Goal: Task Accomplishment & Management: Manage account settings

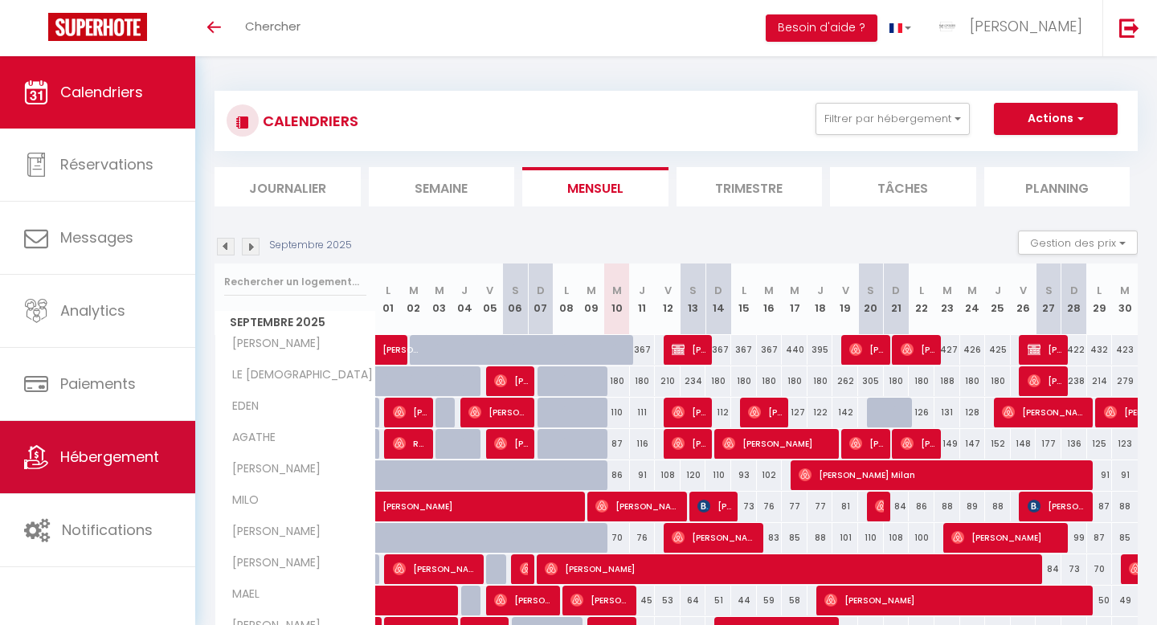
click at [96, 459] on span "Hébergement" at bounding box center [109, 457] width 99 height 20
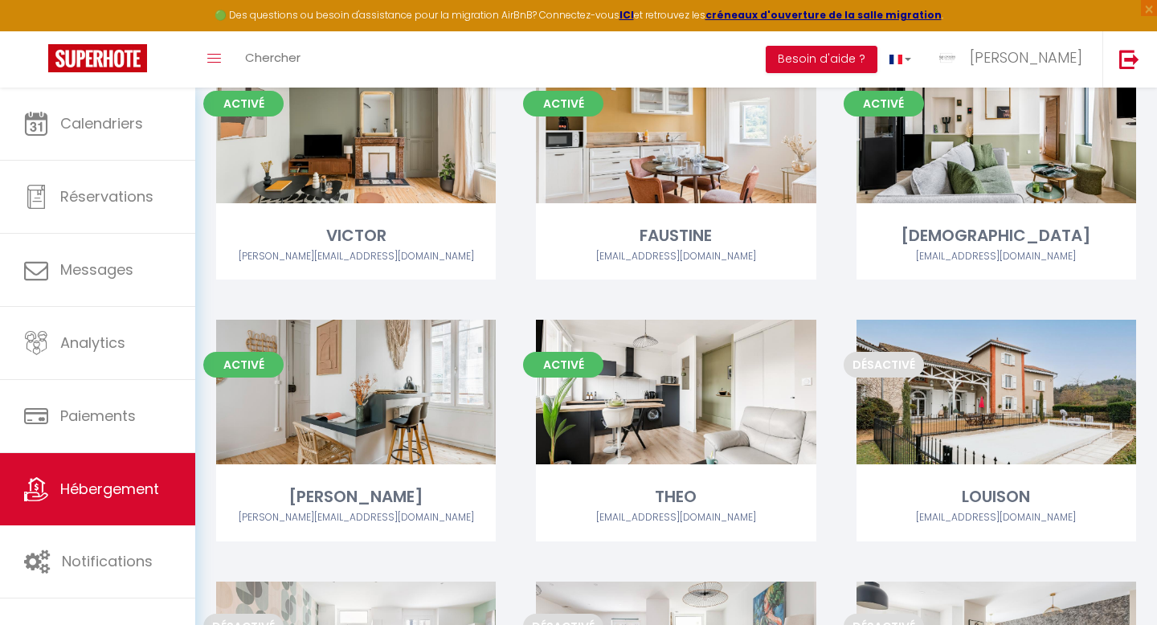
scroll to position [1932, 0]
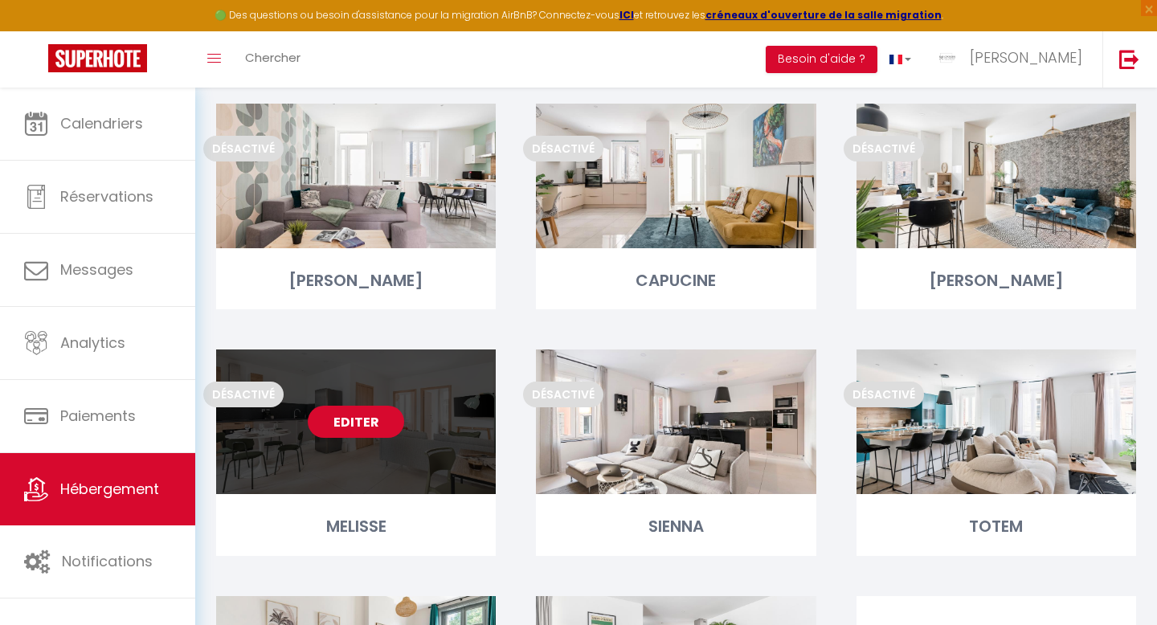
click at [351, 423] on link "Editer" at bounding box center [356, 422] width 96 height 32
select select "3"
select select "2"
select select "1"
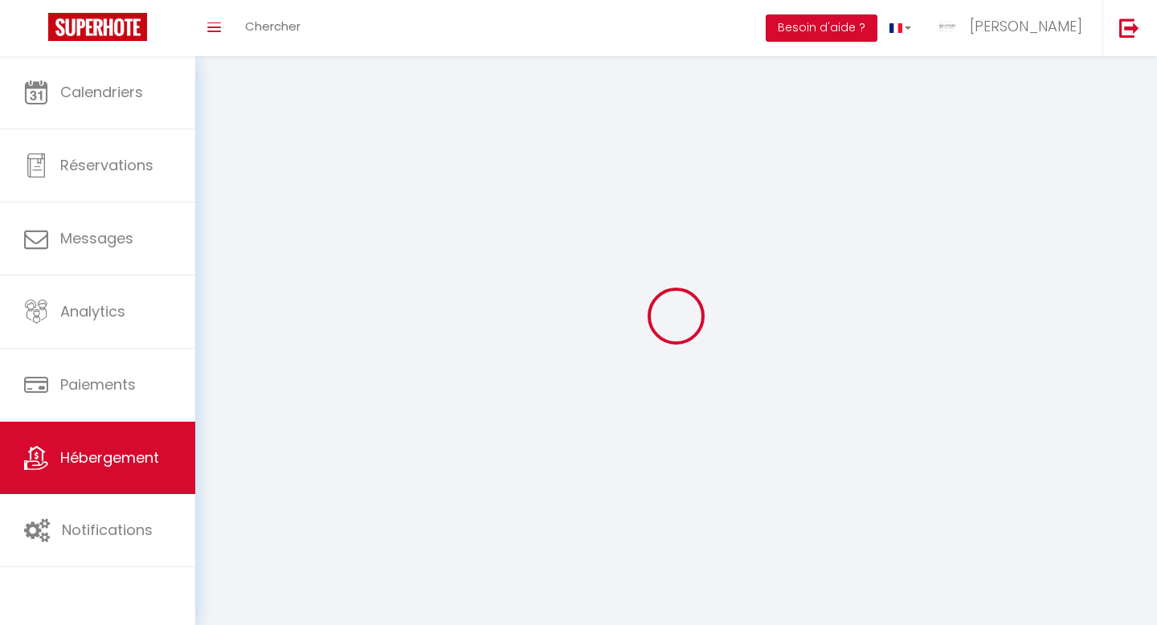
select select
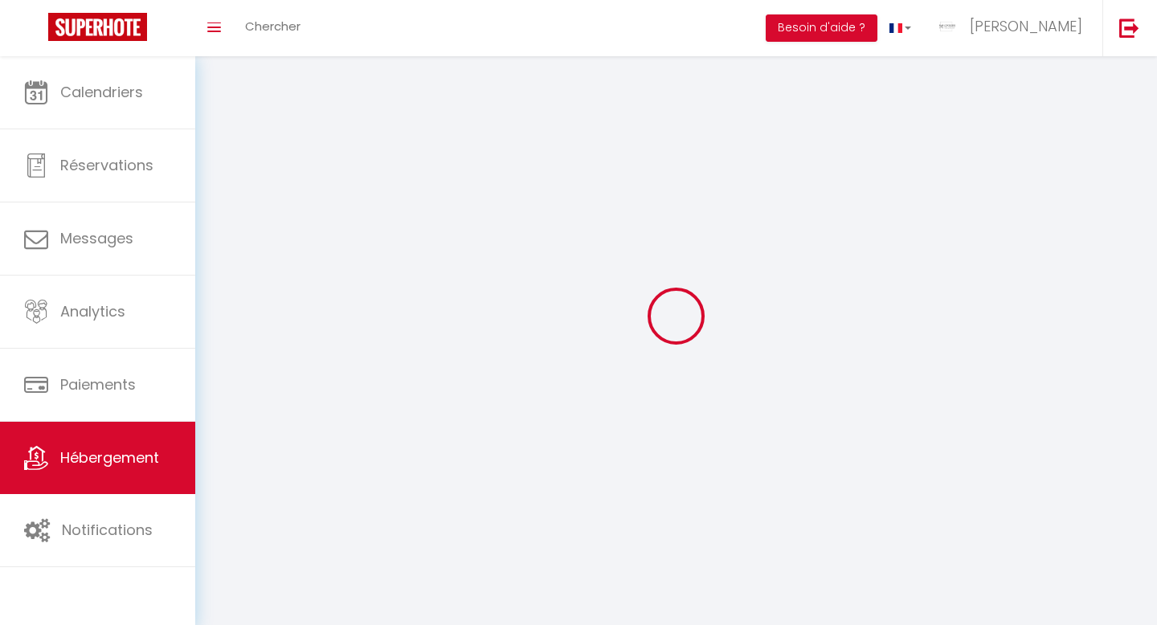
checkbox input "false"
select select
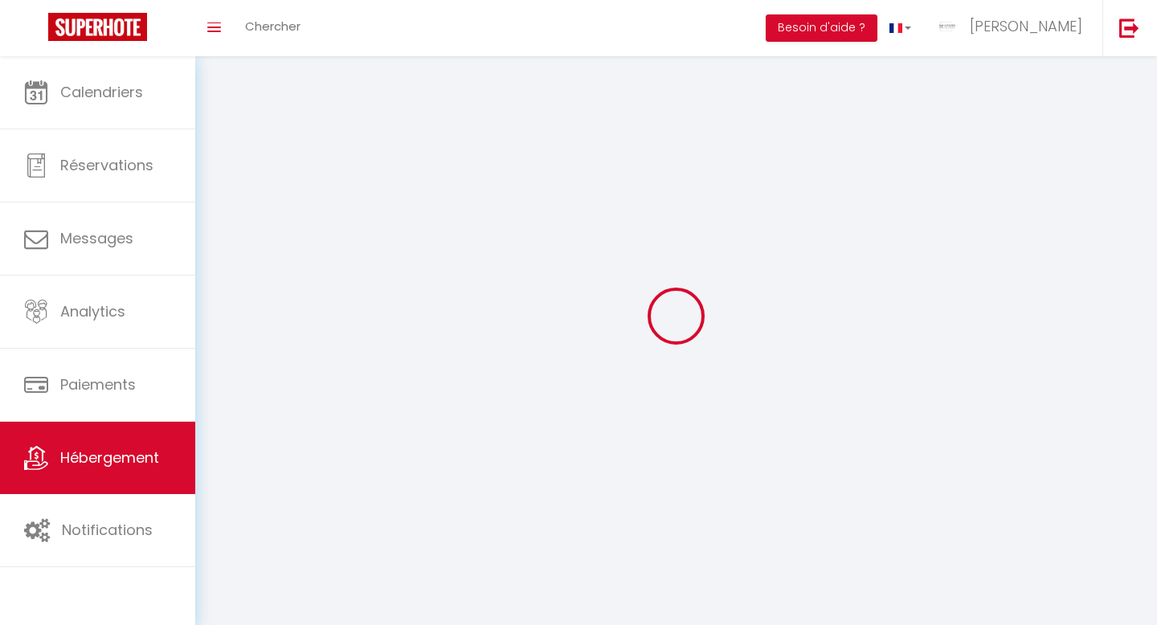
select select
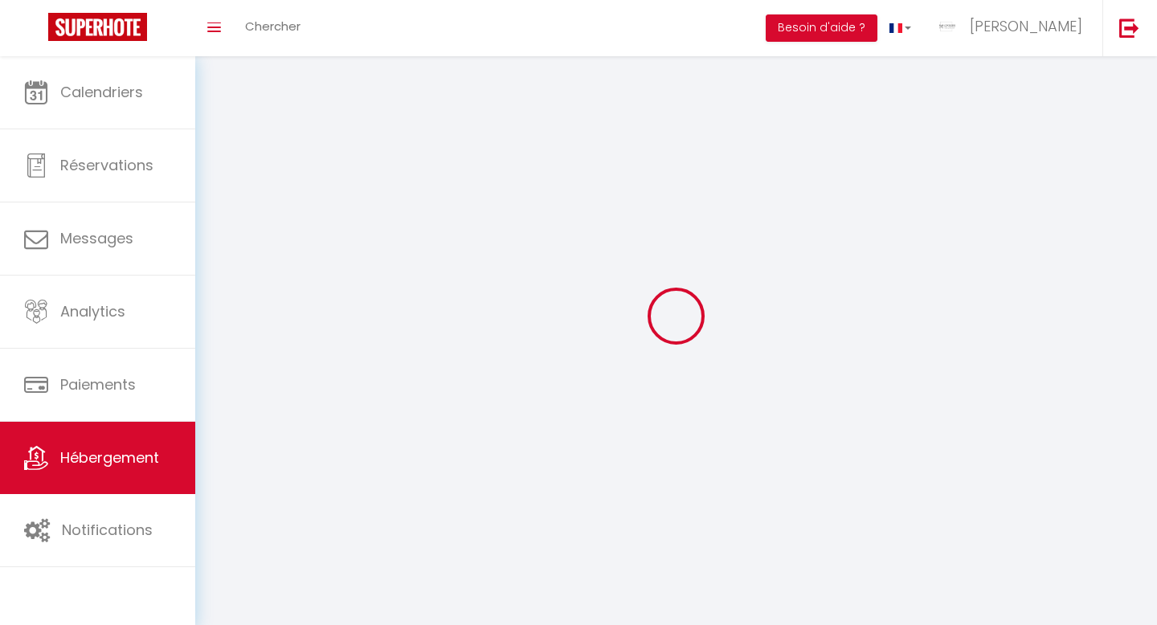
select select
checkbox input "false"
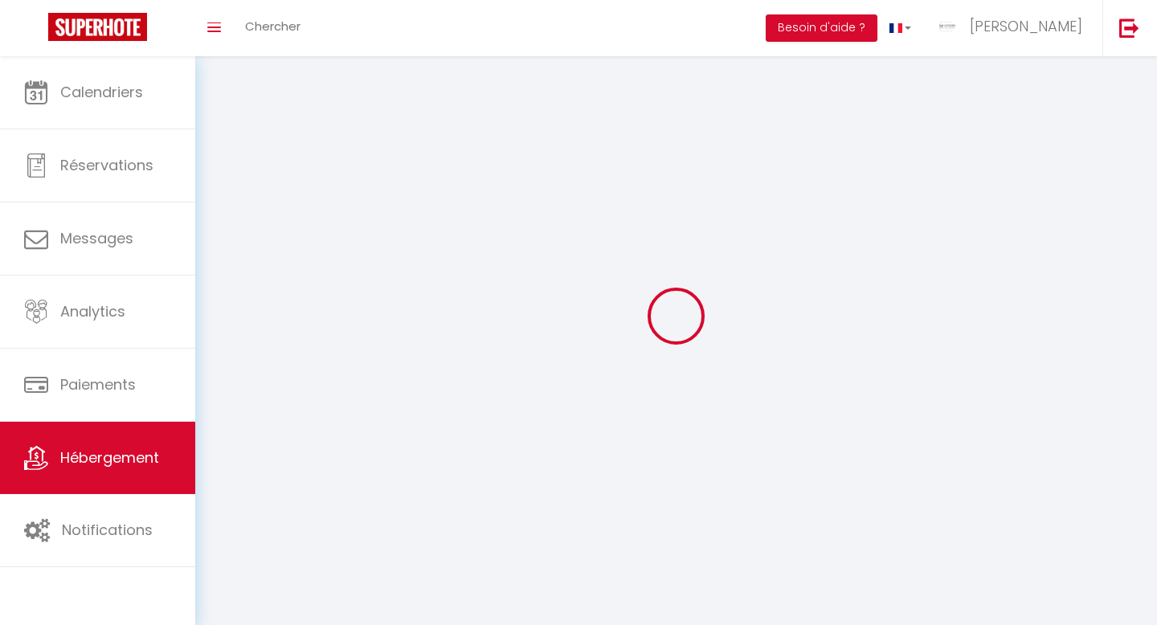
select select
select select "1"
select select
select select "28"
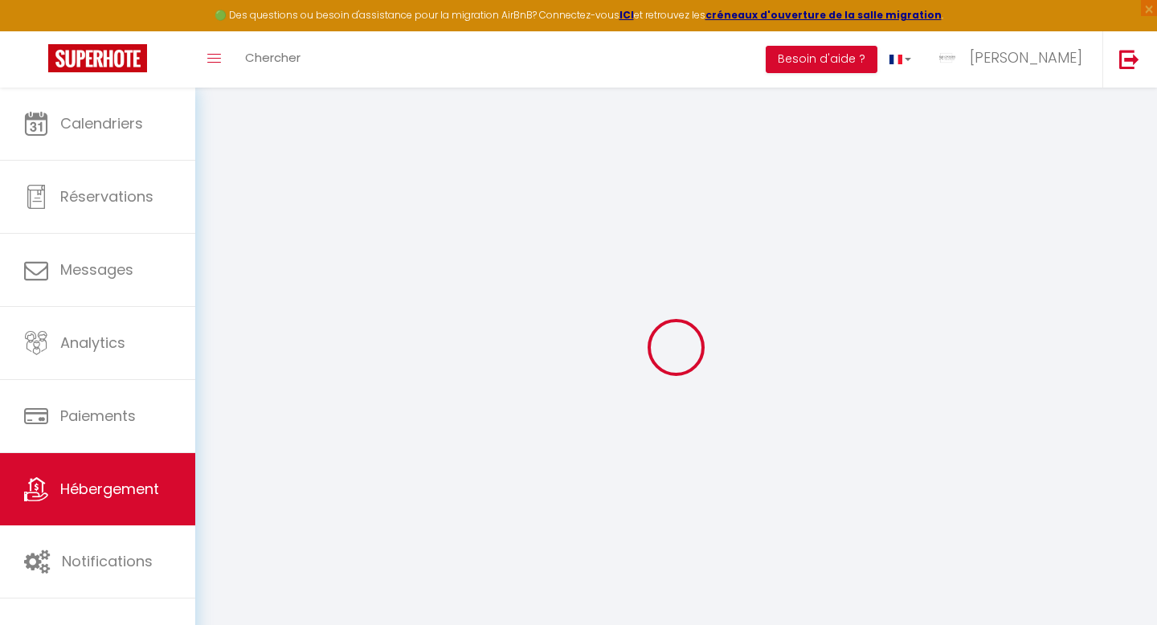
select select
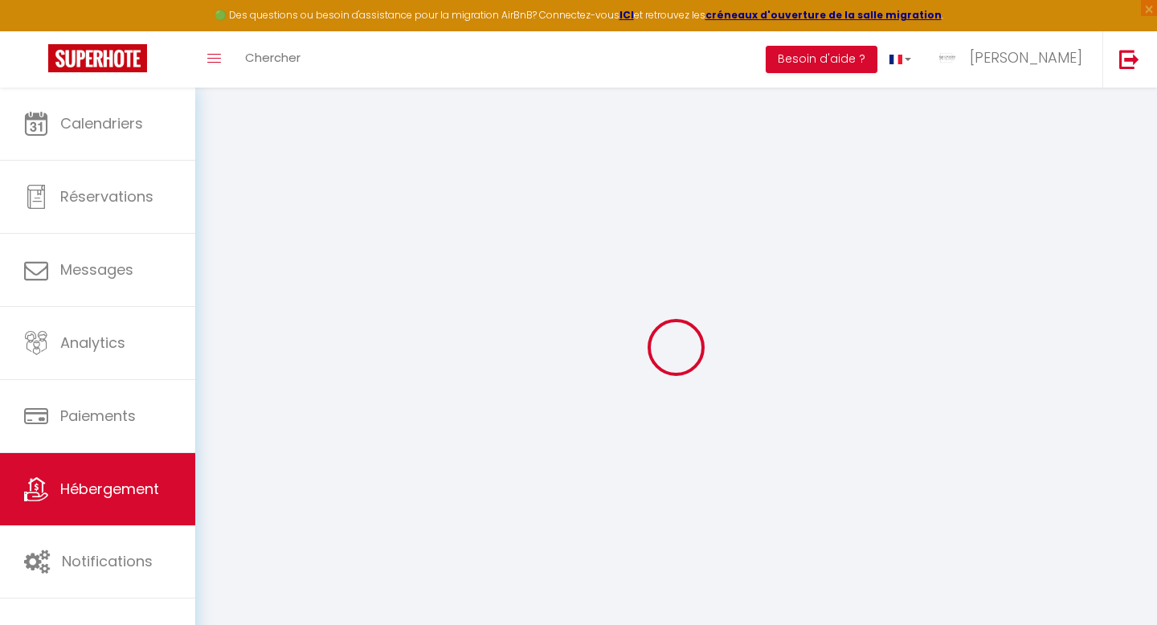
select select
checkbox input "false"
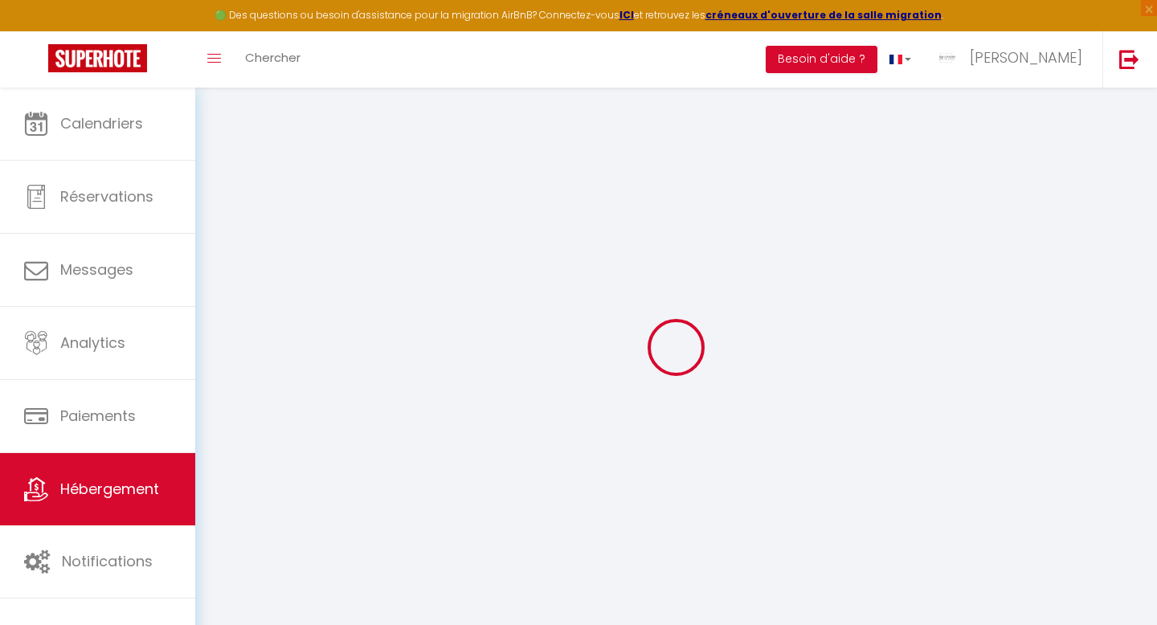
select select
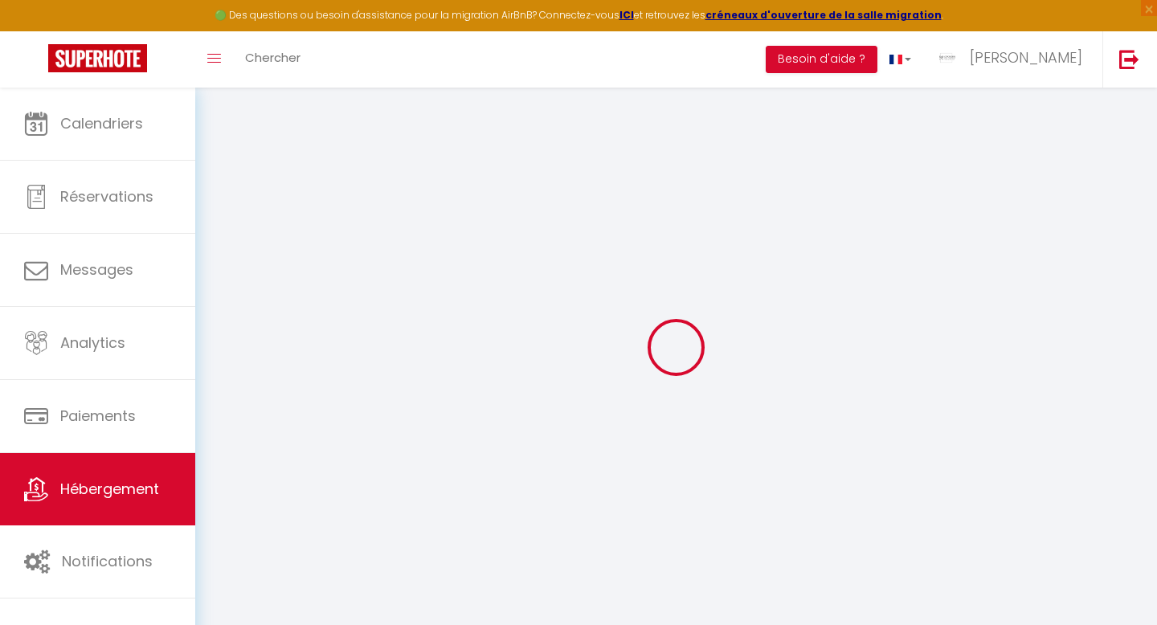
select select
checkbox input "false"
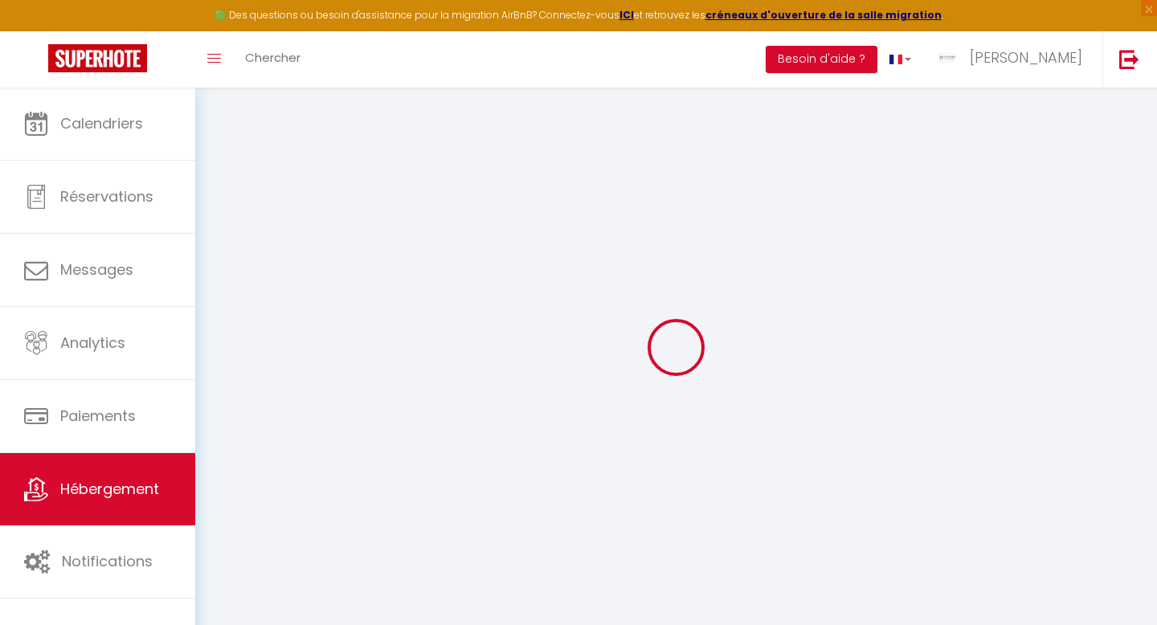
checkbox input "false"
select select
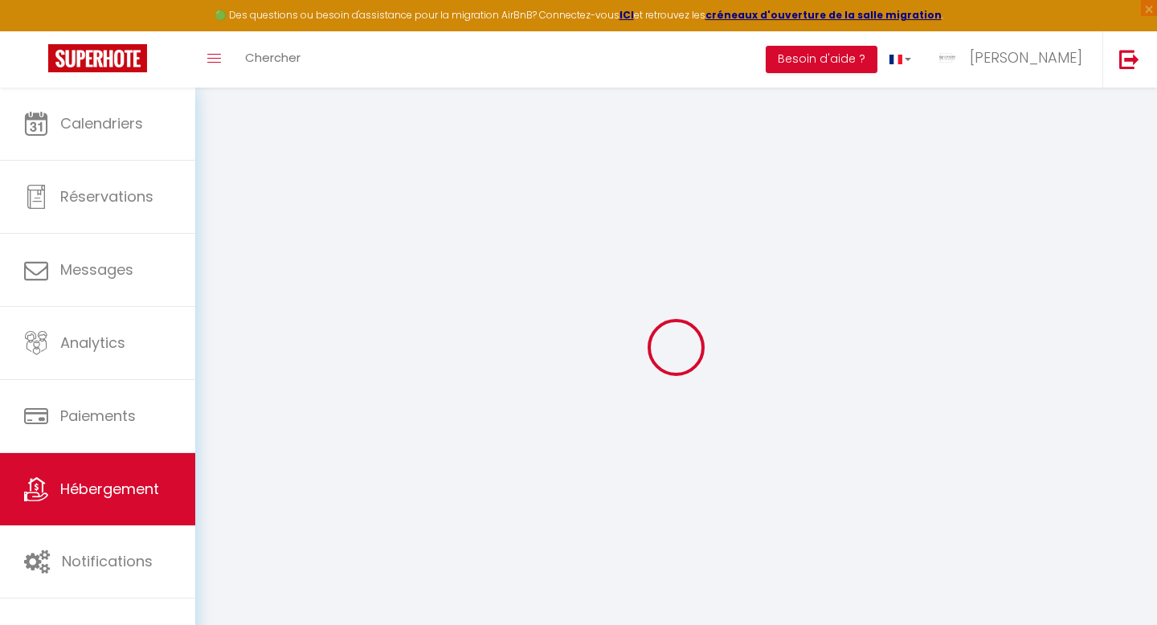
select select
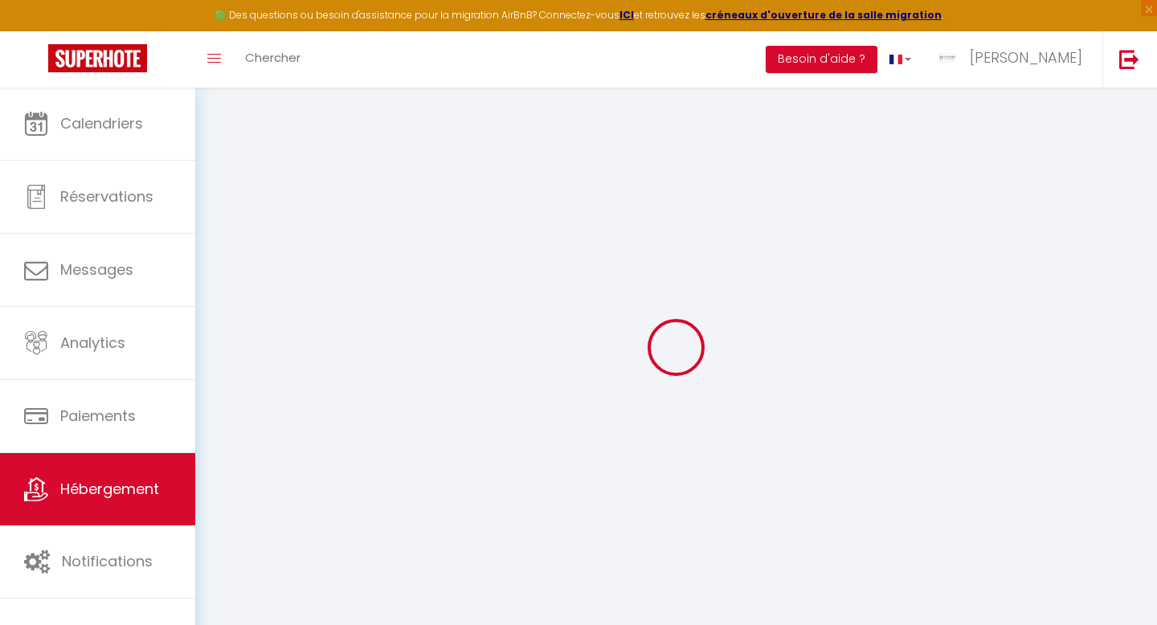
checkbox input "false"
select select
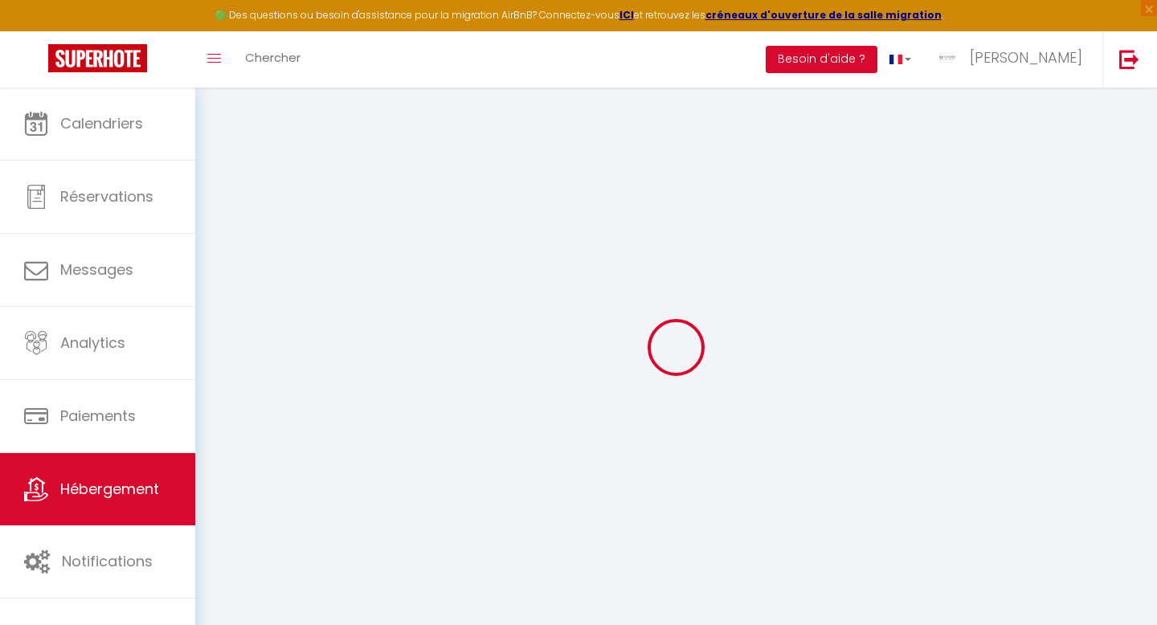
select select
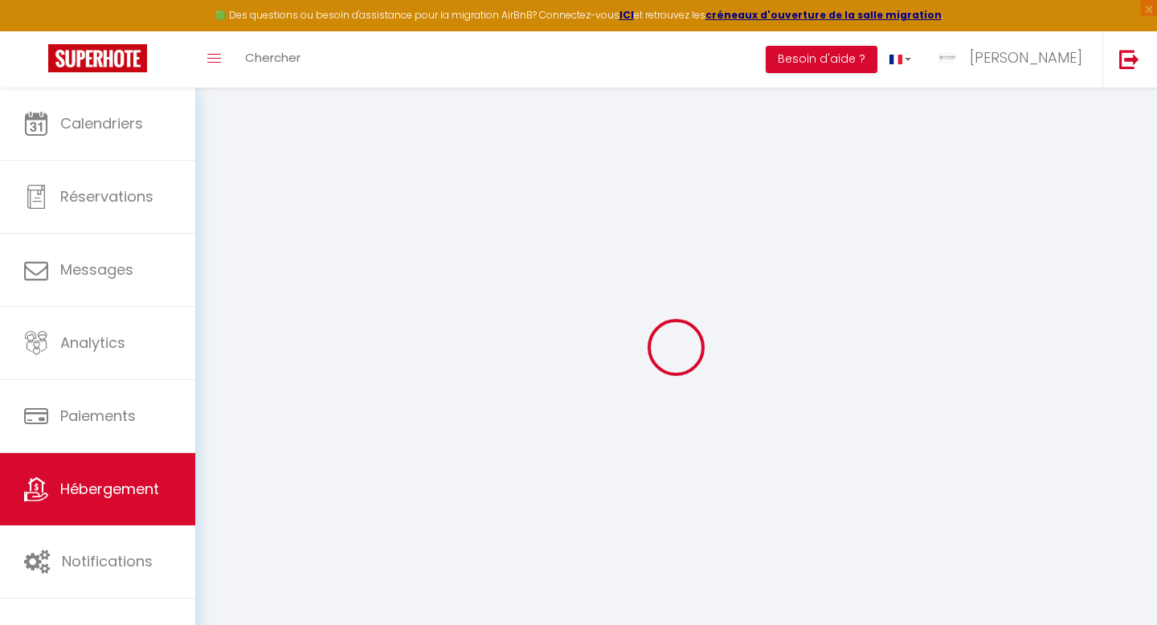
select select
checkbox input "false"
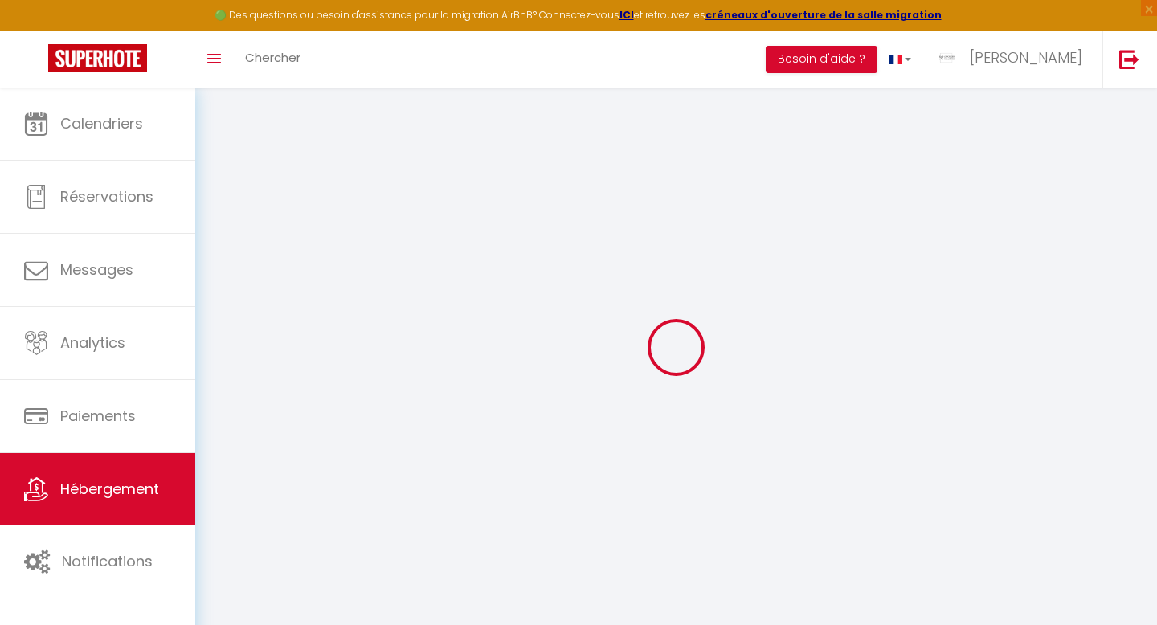
checkbox input "false"
select select
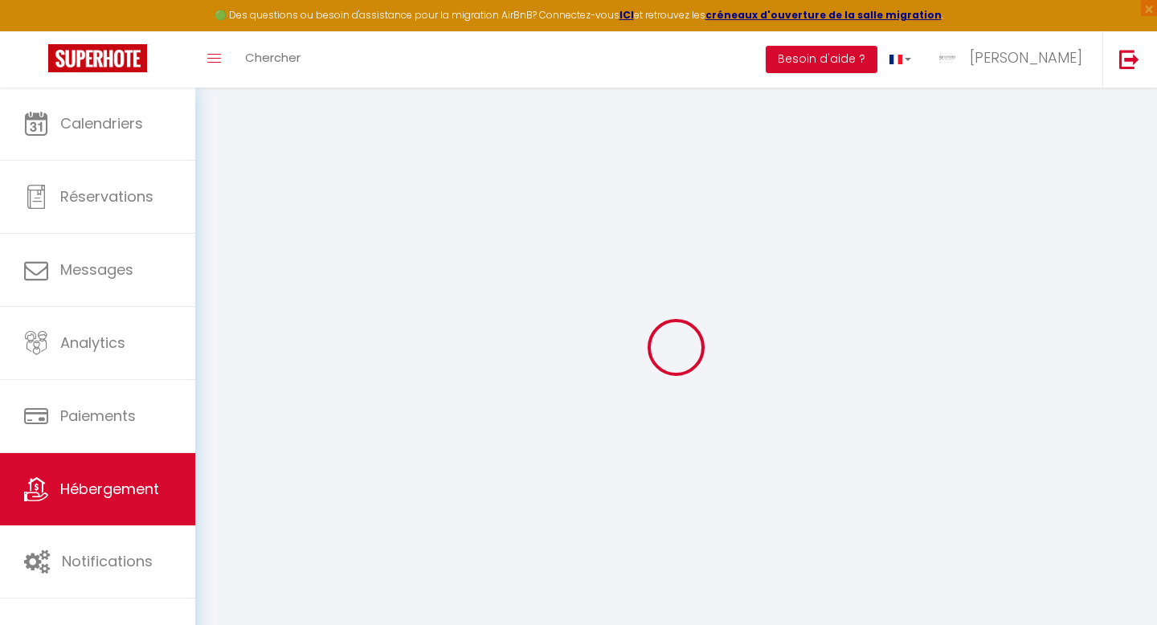
select select
checkbox input "false"
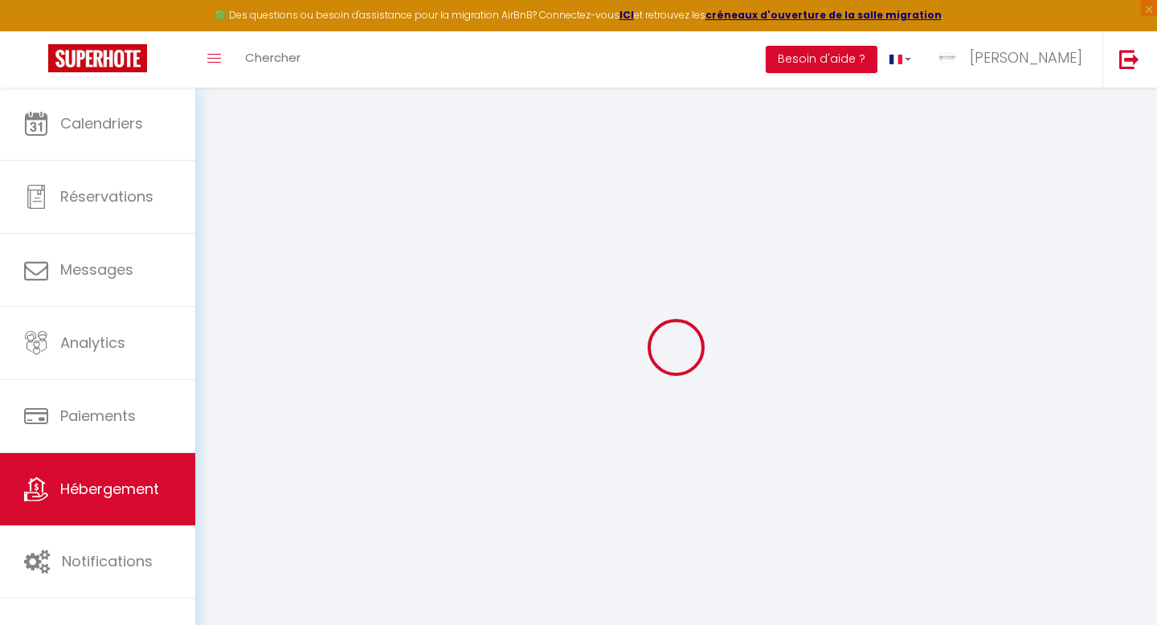
checkbox input "false"
select select
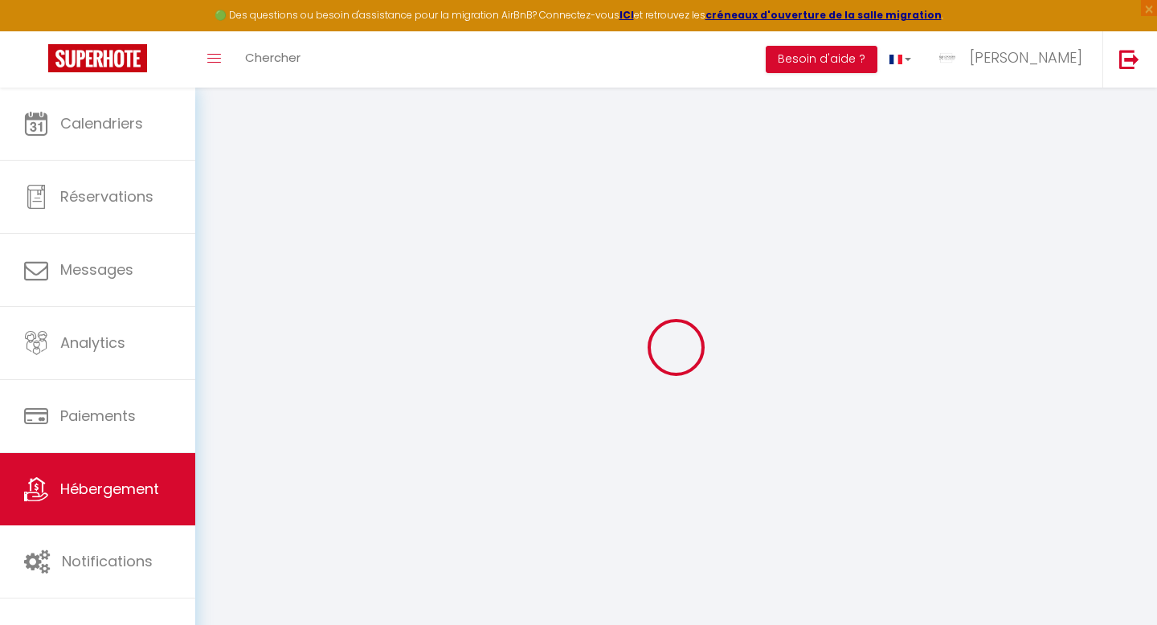
type input "MELISSE"
type input "[PERSON_NAME]"
type input "CHAABANE"
select select "2"
type input "60"
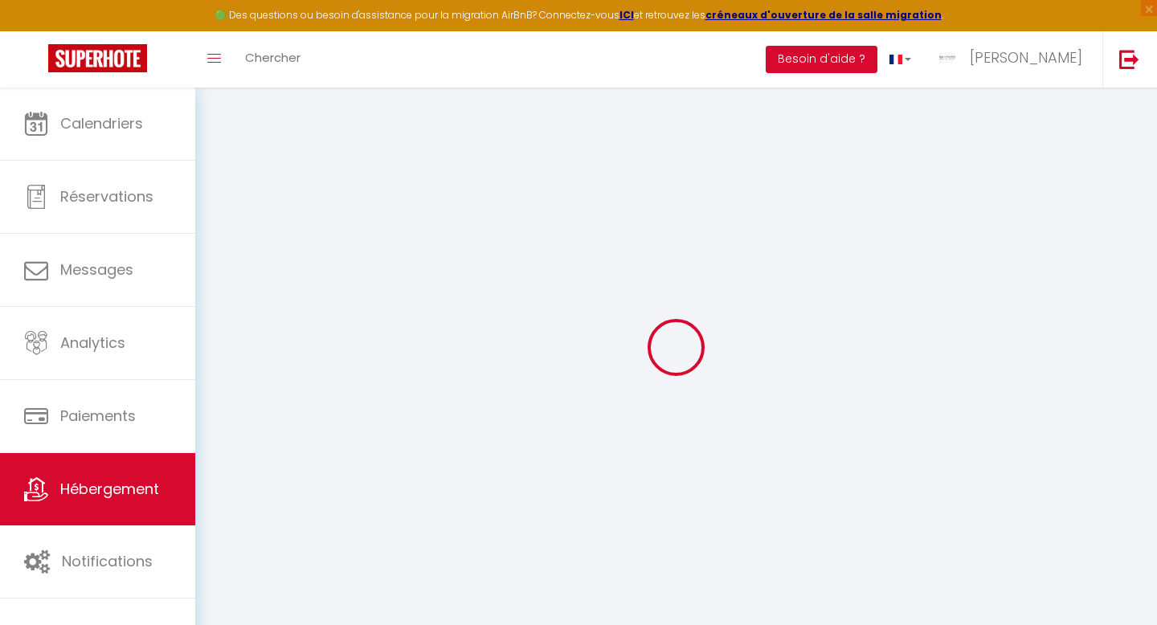
type input "57"
type input "6"
type input "100"
type input "500"
select select
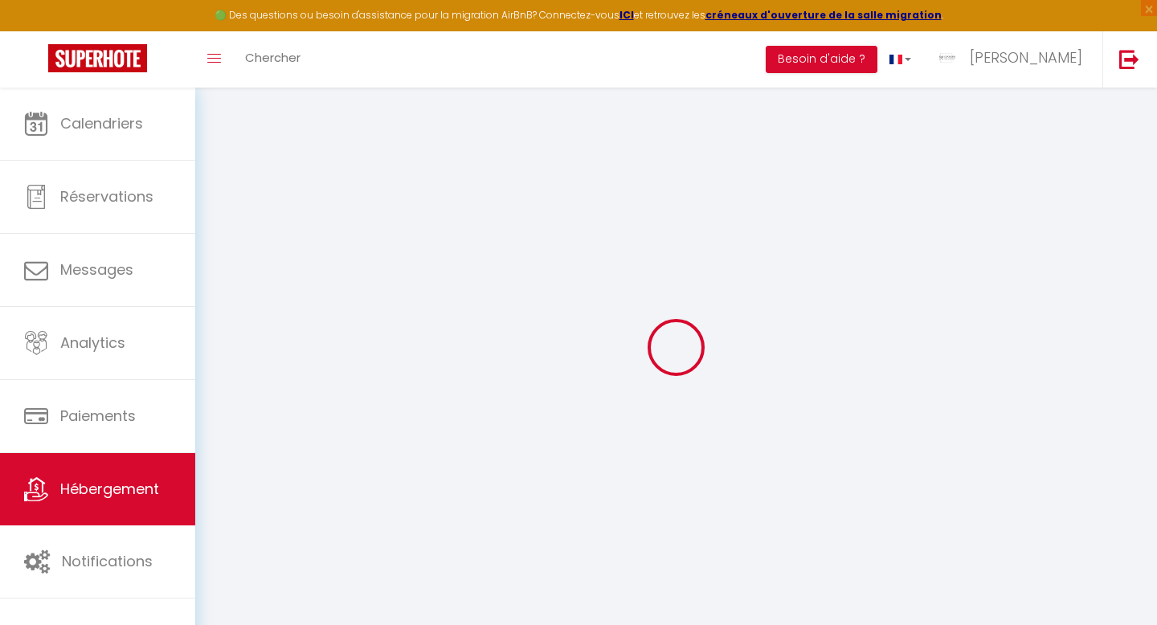
select select
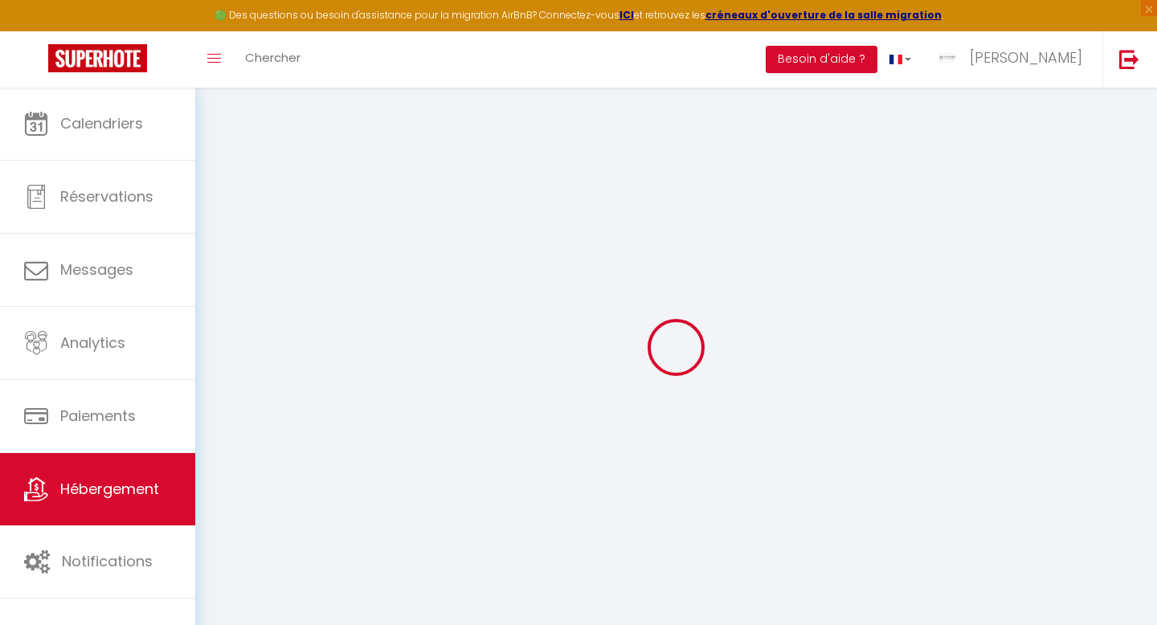
type input "[STREET_ADDRESS]"
type input "42000"
type input "SAINT ETIENNE"
type input "[PERSON_NAME][EMAIL_ADDRESS][DOMAIN_NAME]"
select select
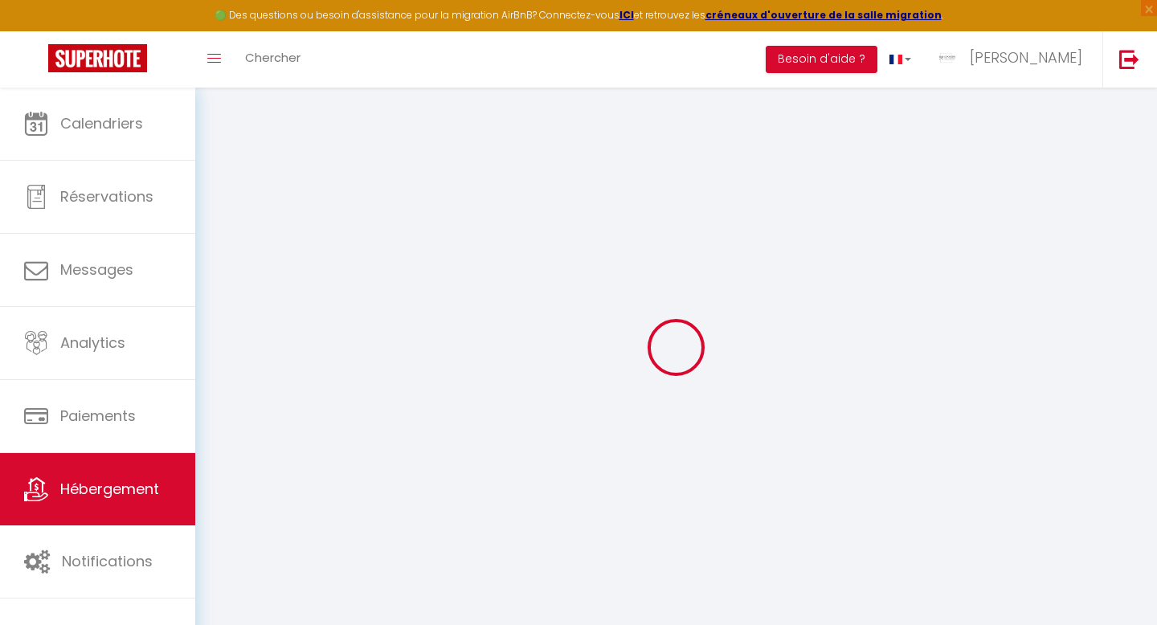
checkbox input "false"
radio input "true"
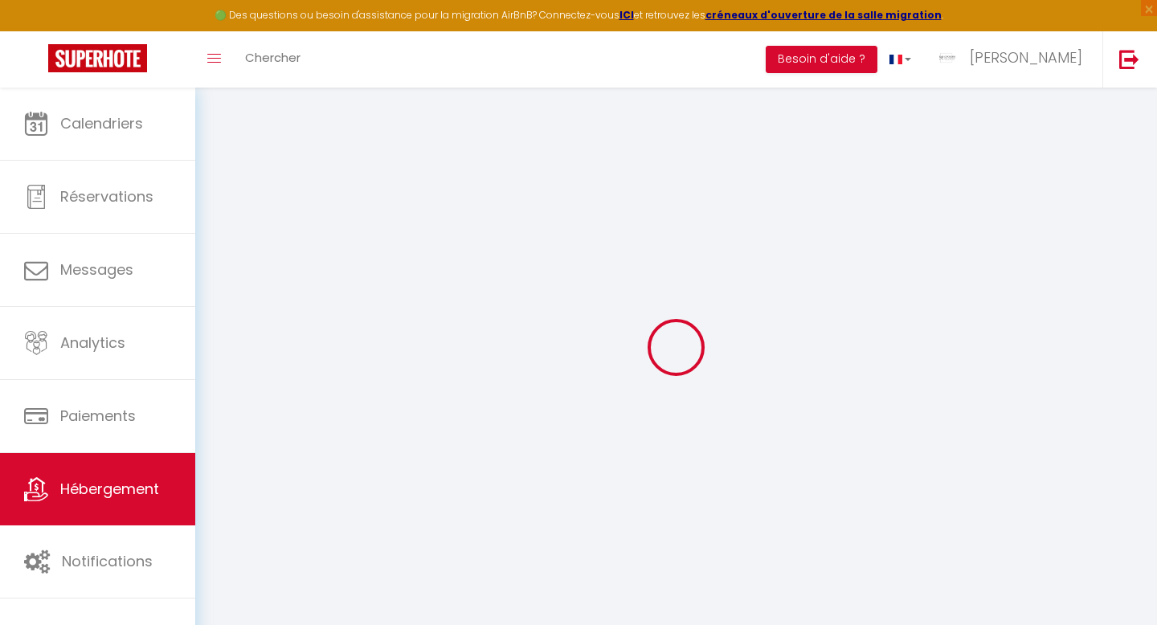
type input "22"
type input "57"
type input "0"
select select
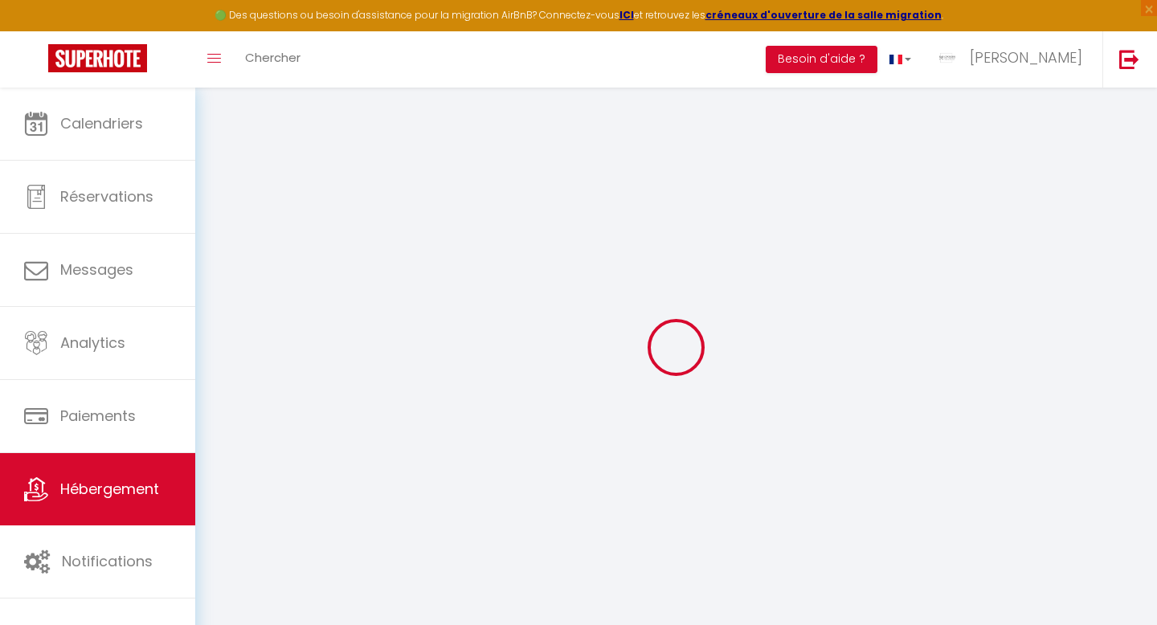
select select
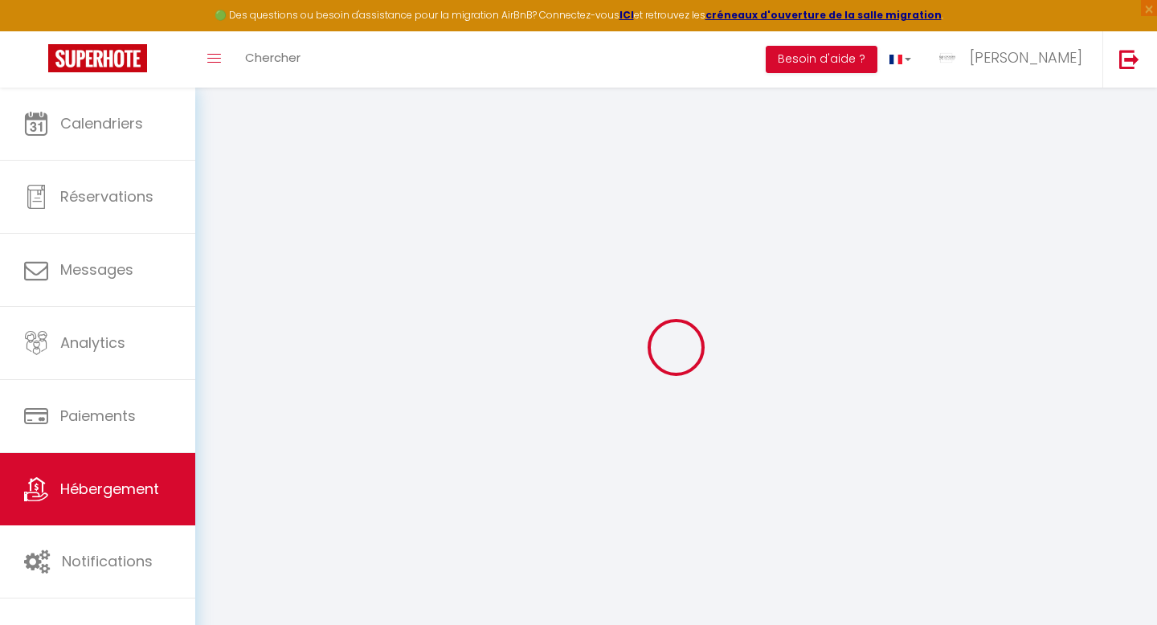
select select
checkbox input "false"
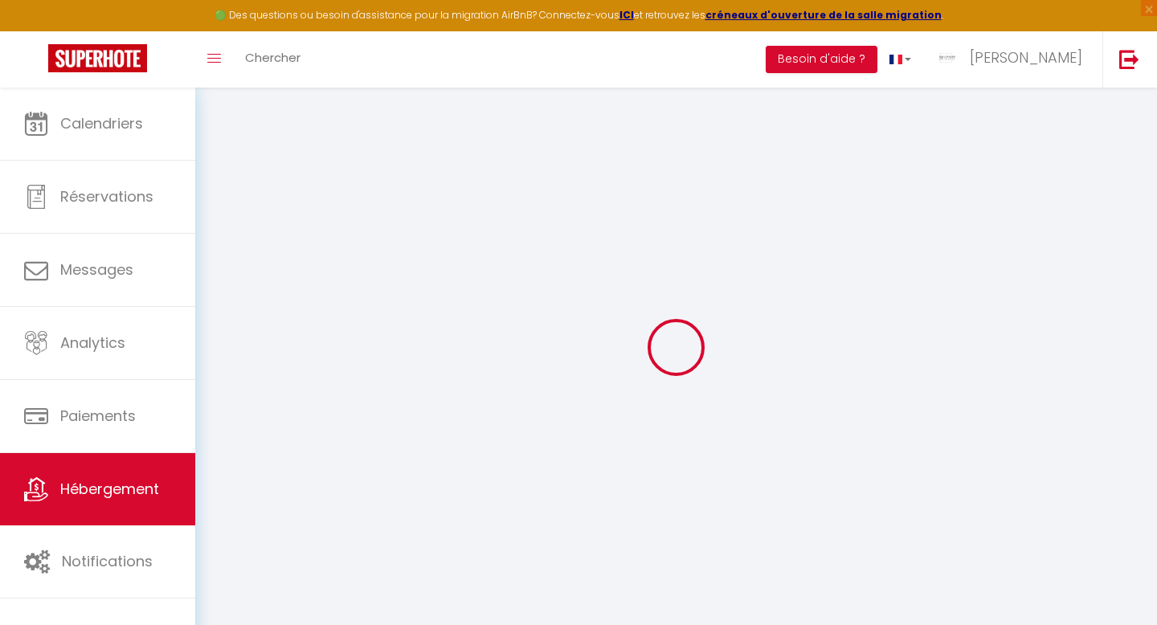
select select
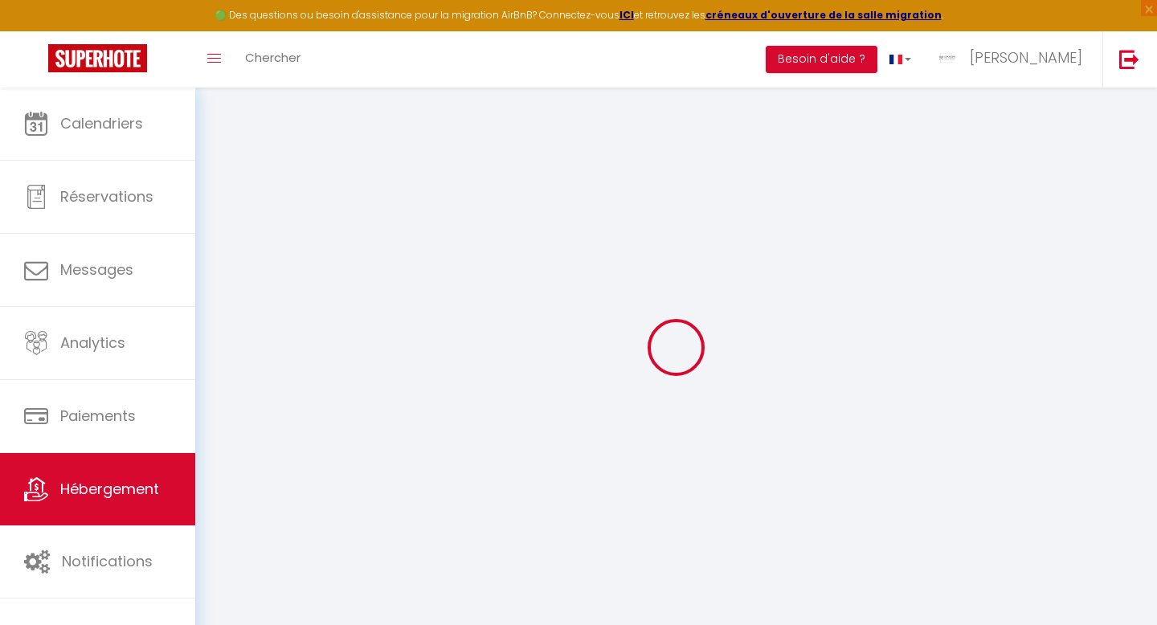
select select
checkbox input "false"
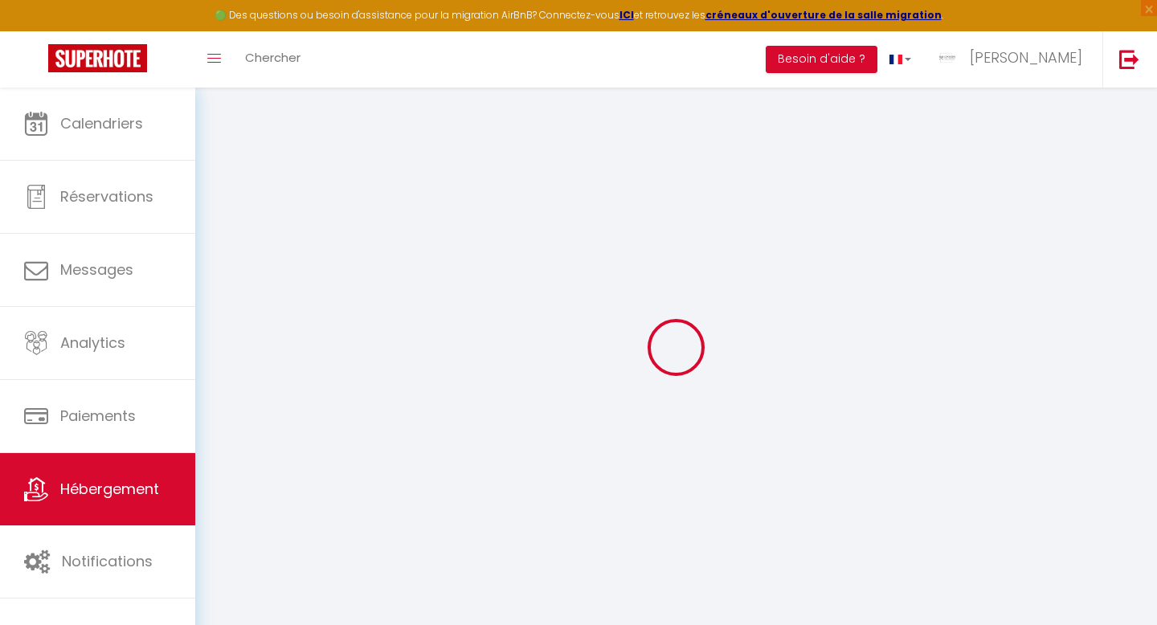
checkbox input "false"
select select
checkbox input "false"
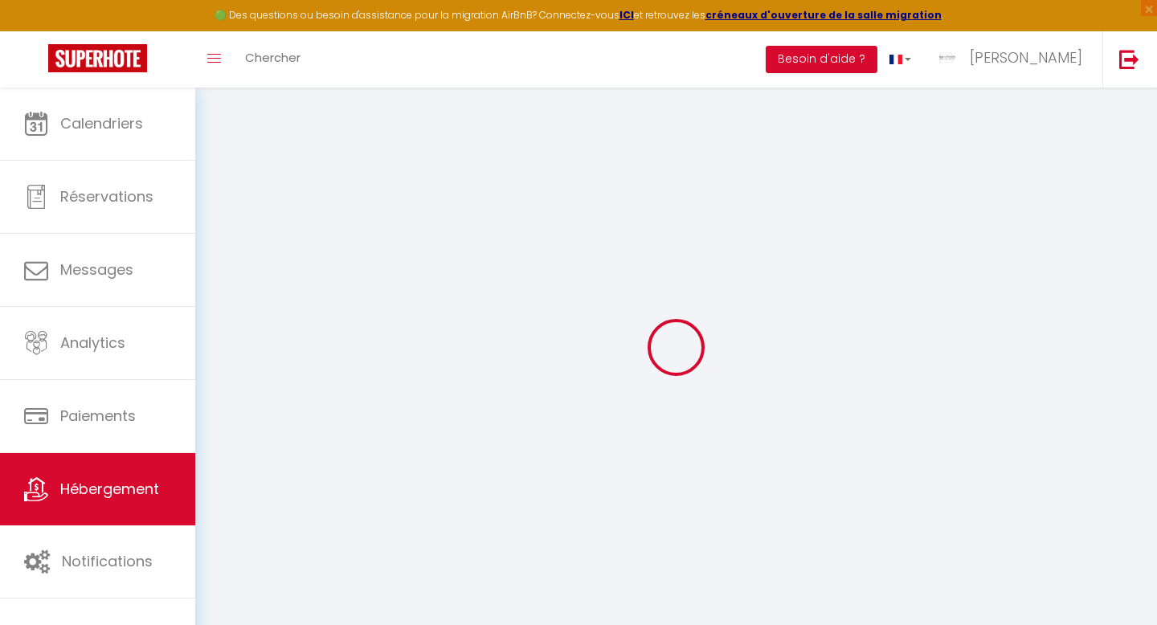
checkbox input "false"
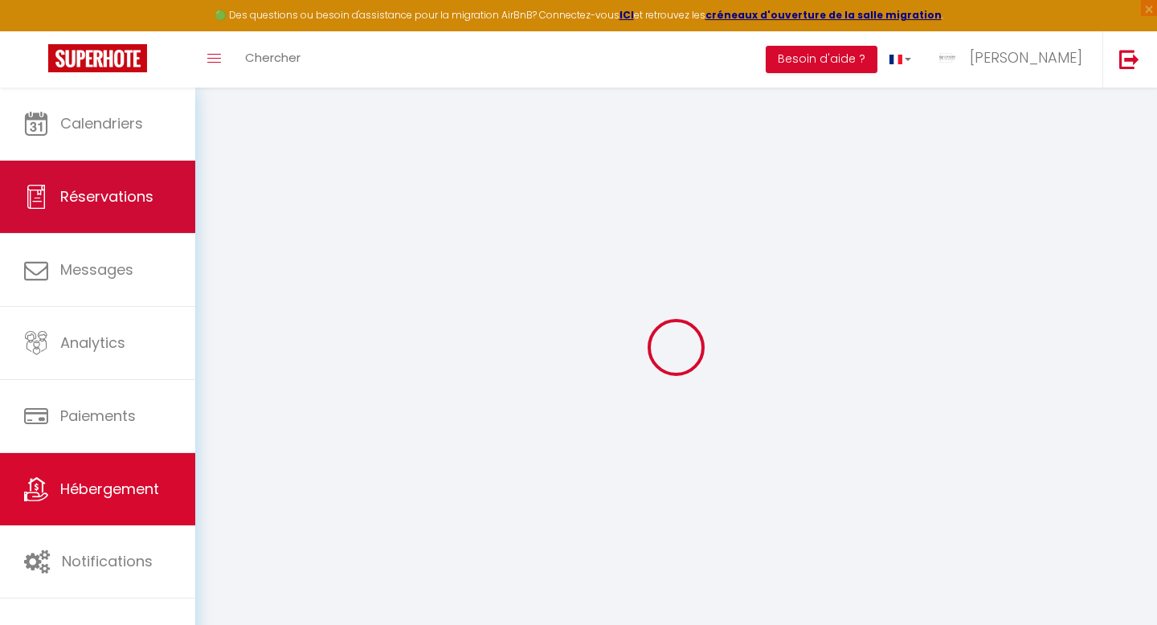
select select
checkbox input "false"
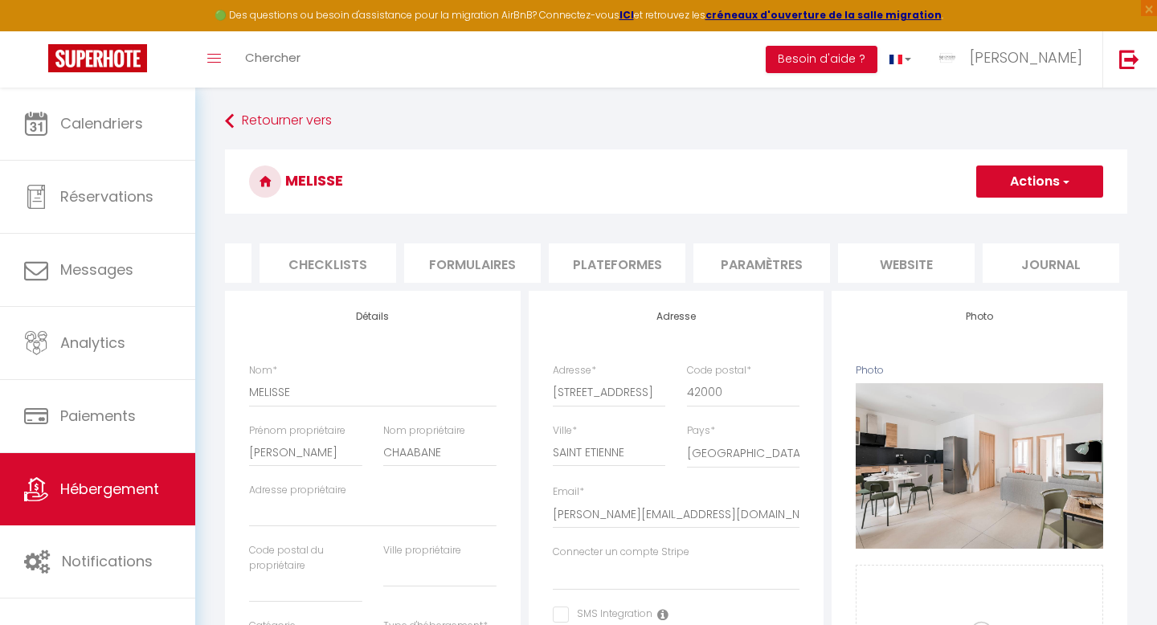
scroll to position [1, 0]
click at [919, 266] on li "website" at bounding box center [906, 262] width 137 height 39
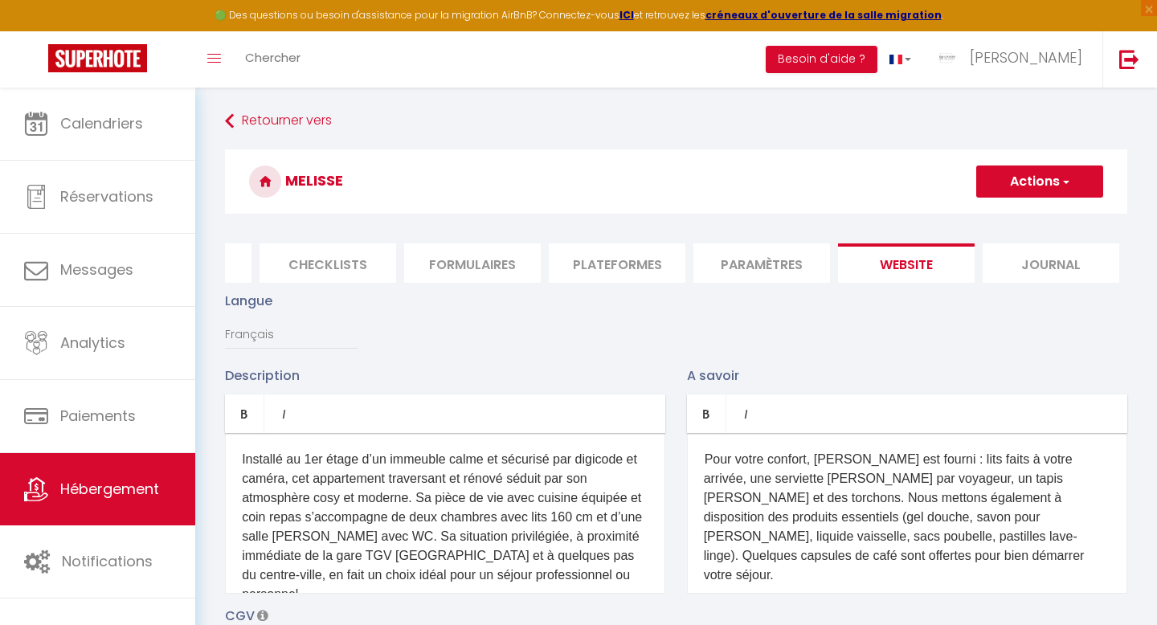
click at [918, 266] on li "website" at bounding box center [906, 262] width 137 height 39
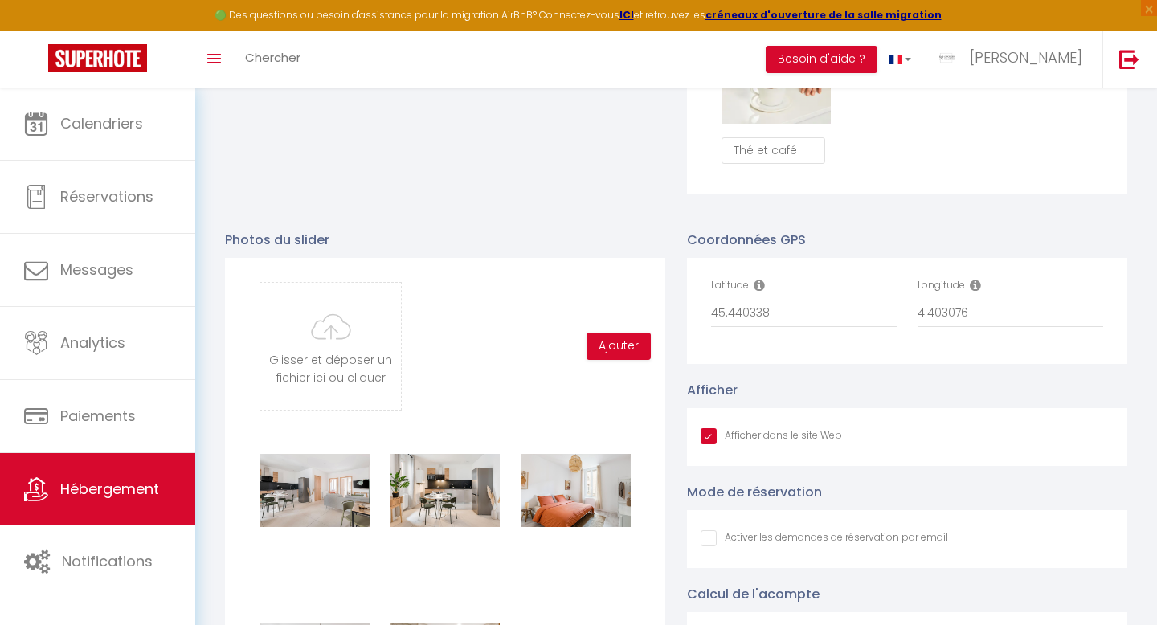
scroll to position [1593, 0]
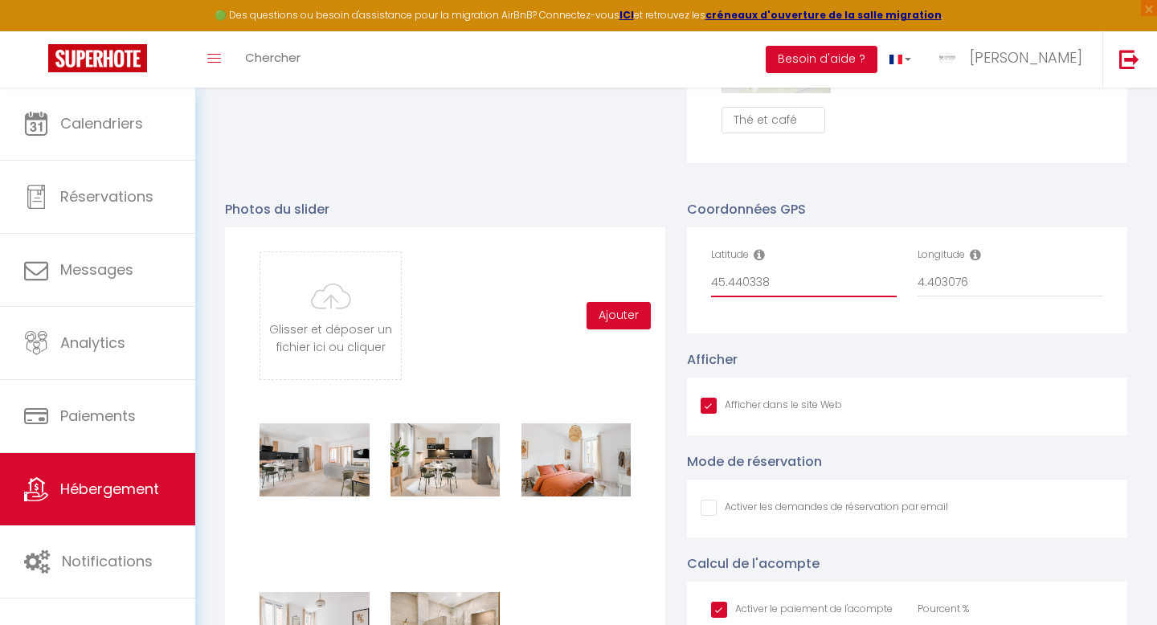
click at [727, 282] on input "45.440338" at bounding box center [804, 282] width 186 height 29
click at [727, 283] on input "45.440338" at bounding box center [804, 282] width 186 height 29
click at [941, 280] on input "4.403076" at bounding box center [1010, 282] width 186 height 29
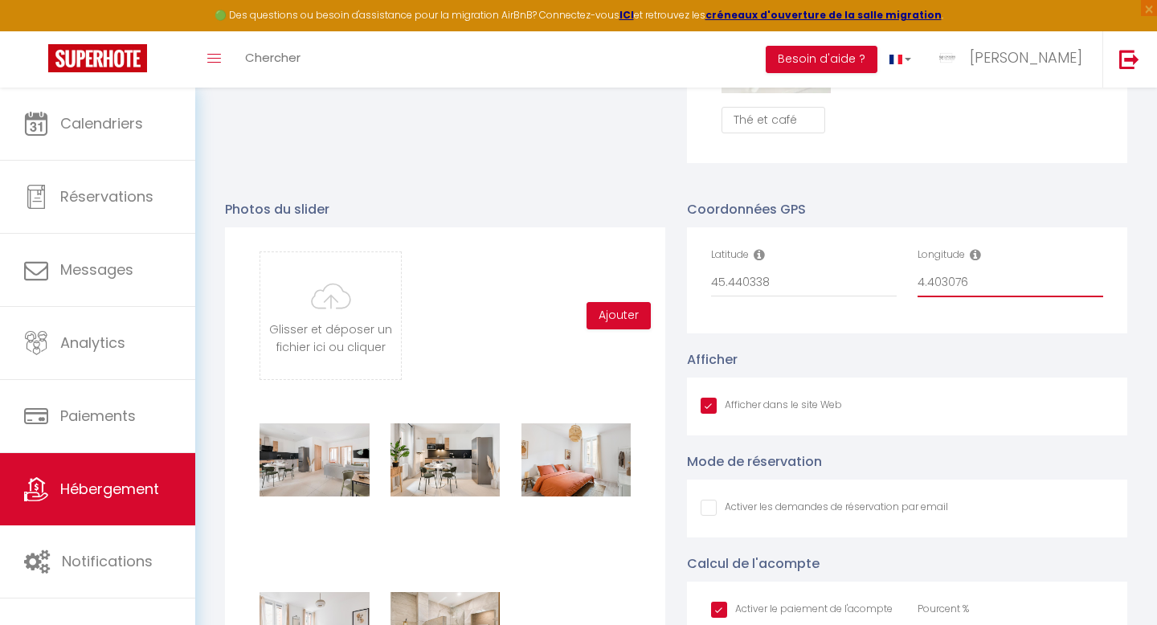
click at [941, 280] on input "4.403076" at bounding box center [1010, 282] width 186 height 29
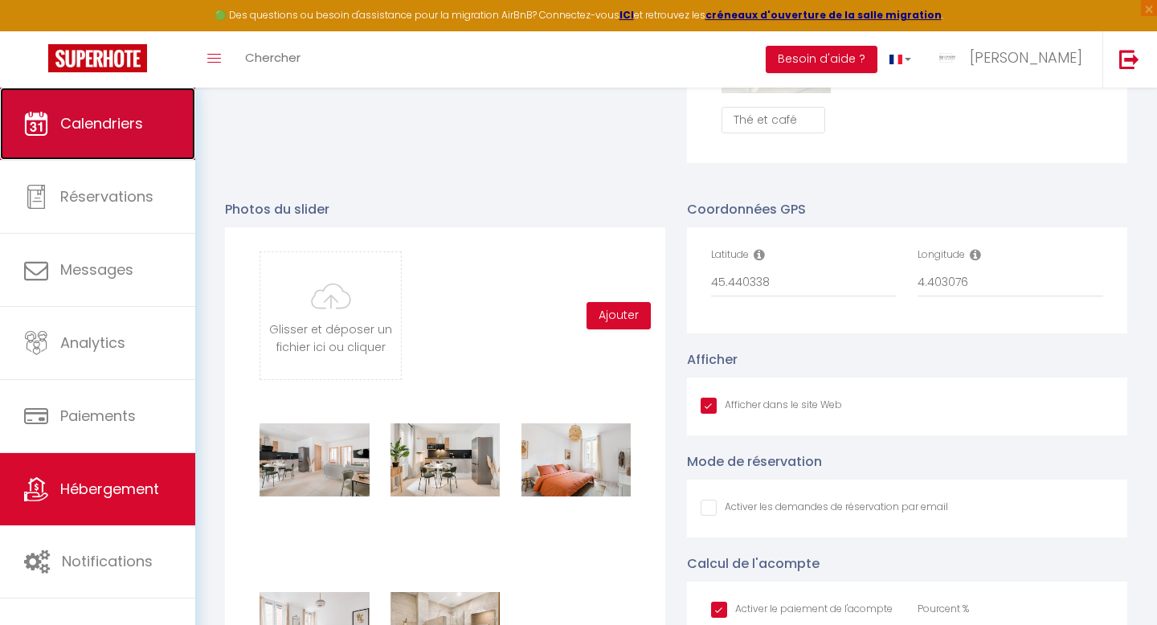
click at [88, 125] on span "Calendriers" at bounding box center [101, 123] width 83 height 20
